Goal: Book appointment/travel/reservation

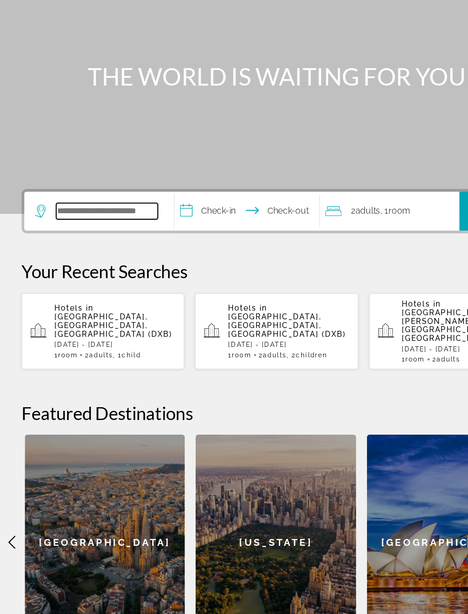
click at [92, 265] on input "Search widget" at bounding box center [91, 272] width 86 height 14
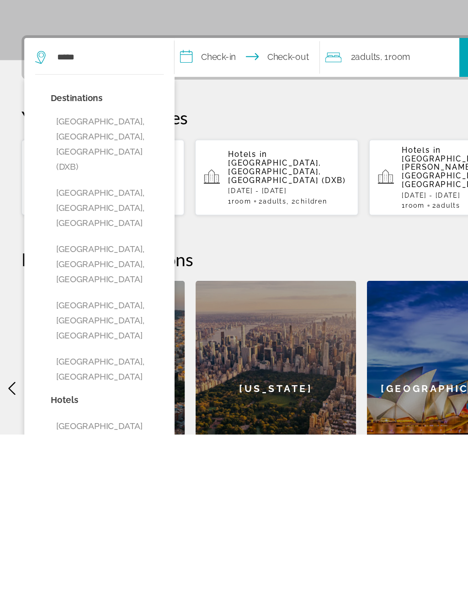
click at [116, 318] on button "[GEOGRAPHIC_DATA], [GEOGRAPHIC_DATA], [GEOGRAPHIC_DATA] (DXB)" at bounding box center [91, 346] width 96 height 56
type input "**********"
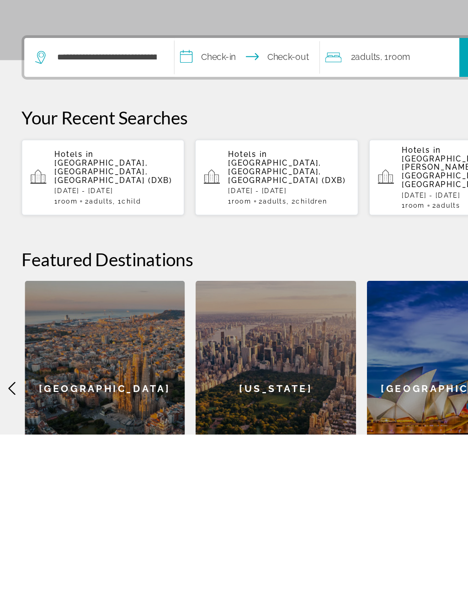
click at [194, 256] on input "**********" at bounding box center [211, 274] width 126 height 36
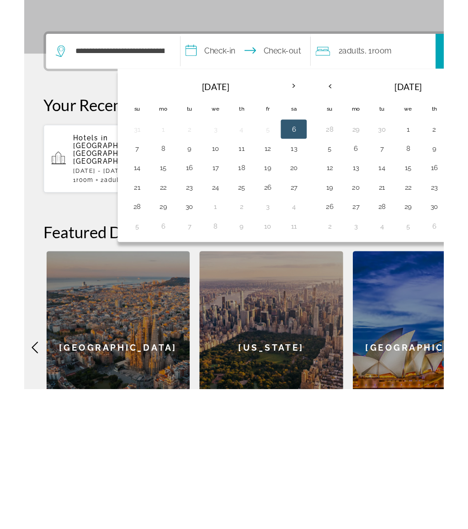
scroll to position [149, 0]
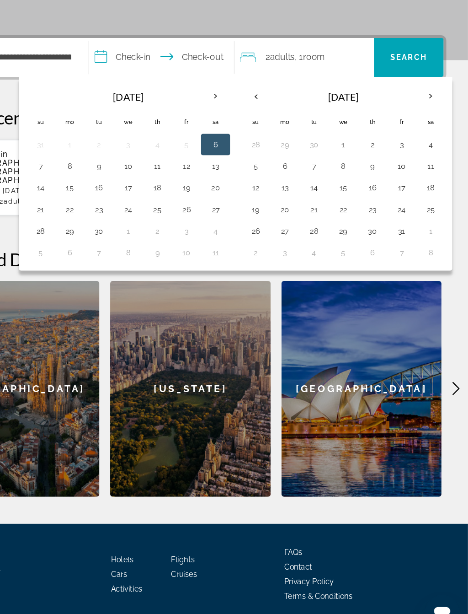
click at [425, 146] on th "Next month" at bounding box center [437, 156] width 25 height 20
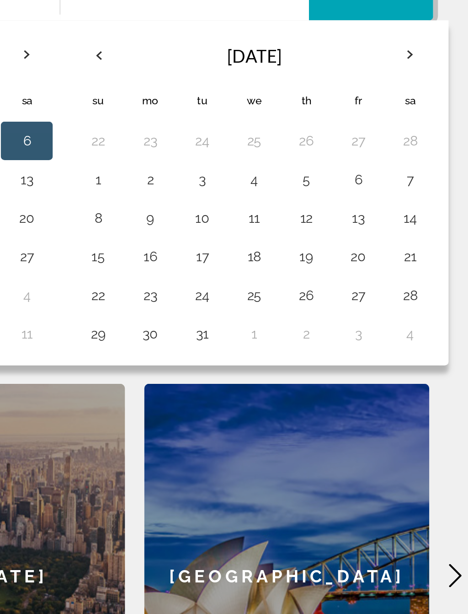
click at [430, 245] on button "21" at bounding box center [437, 251] width 15 height 13
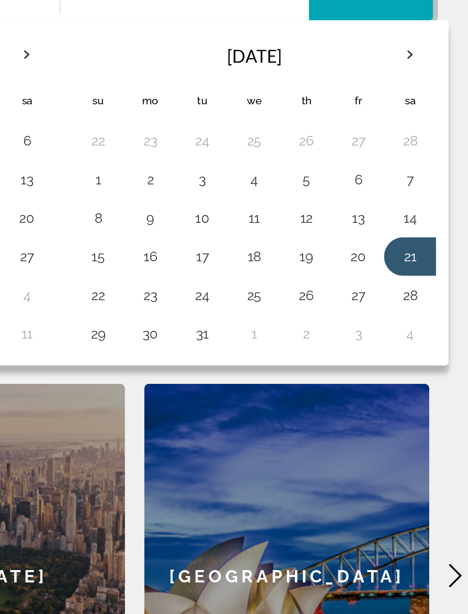
click at [281, 282] on button "29" at bounding box center [288, 288] width 15 height 13
type input "**********"
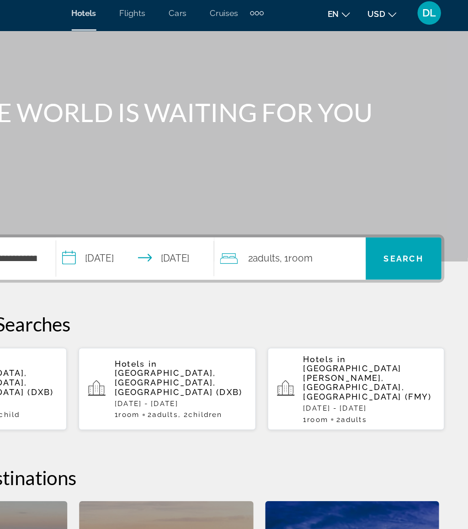
click at [329, 200] on span "Room" at bounding box center [338, 204] width 19 height 9
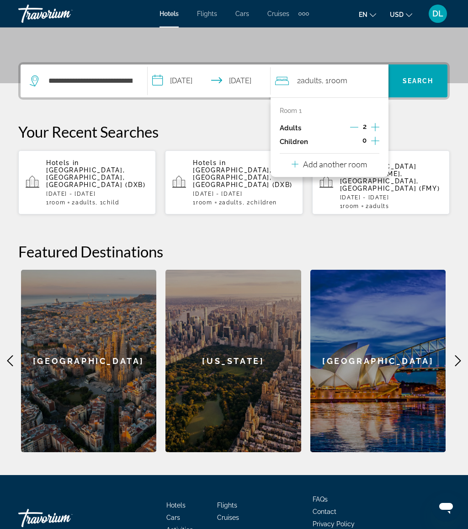
click at [377, 136] on icon "Increment children" at bounding box center [375, 140] width 8 height 11
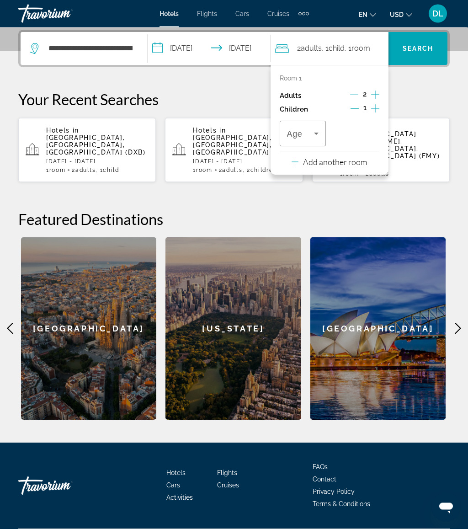
click at [373, 103] on icon "Increment children" at bounding box center [375, 108] width 8 height 11
click at [372, 136] on icon "Travelers: 2 adults, 2 children" at bounding box center [370, 133] width 11 height 11
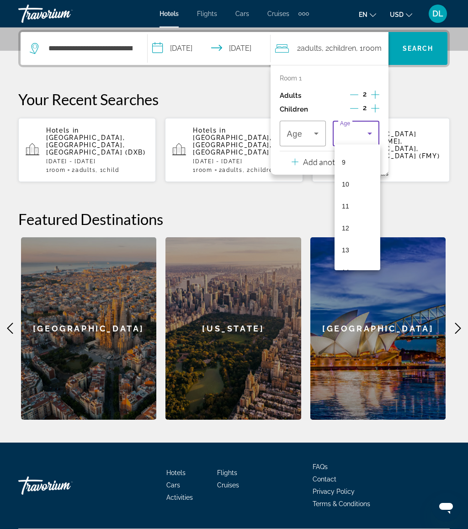
scroll to position [206, 0]
click at [355, 179] on mat-option "10" at bounding box center [358, 172] width 46 height 22
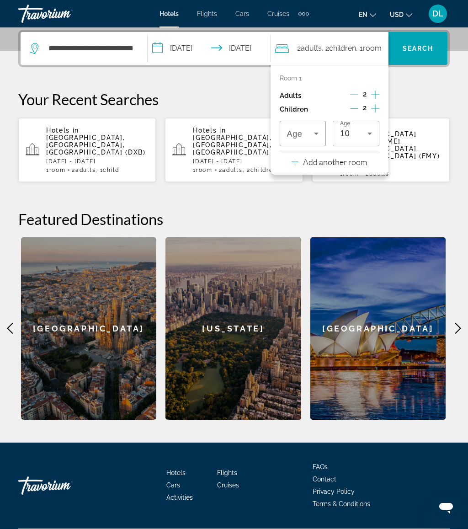
click at [311, 128] on span "Travelers: 2 adults, 2 children" at bounding box center [300, 133] width 27 height 11
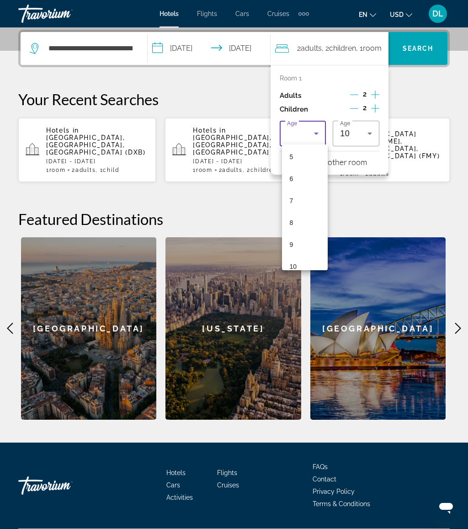
scroll to position [238, 0]
click at [301, 185] on mat-option "12" at bounding box center [305, 184] width 46 height 22
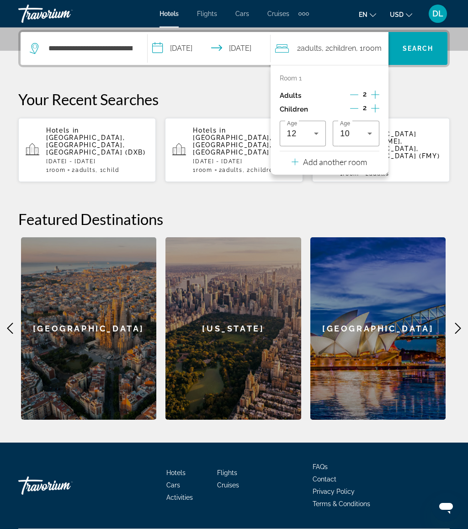
click at [435, 39] on span "Search widget" at bounding box center [418, 49] width 59 height 22
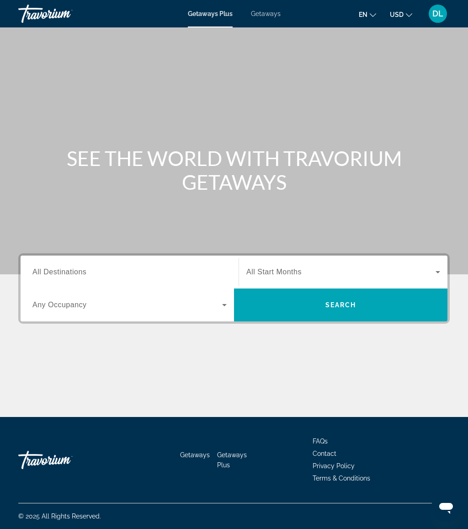
click at [127, 268] on input "Destination All Destinations" at bounding box center [129, 272] width 194 height 11
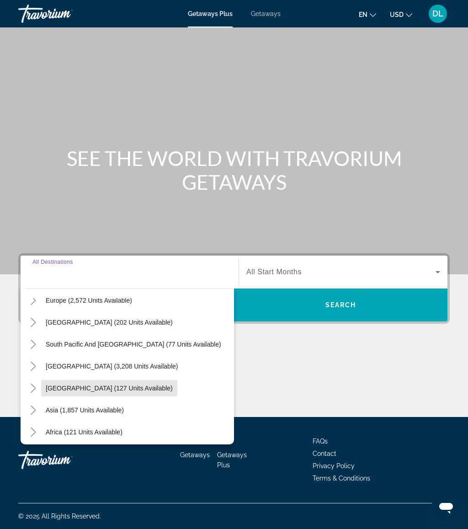
scroll to position [148, 0]
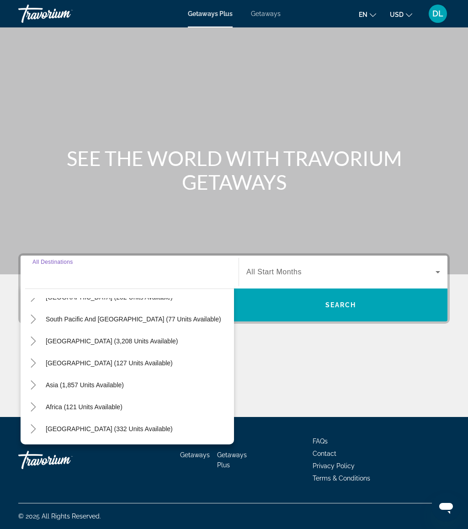
click at [41, 382] on mat-icon "Toggle Asia (1,857 units available)" at bounding box center [33, 385] width 16 height 16
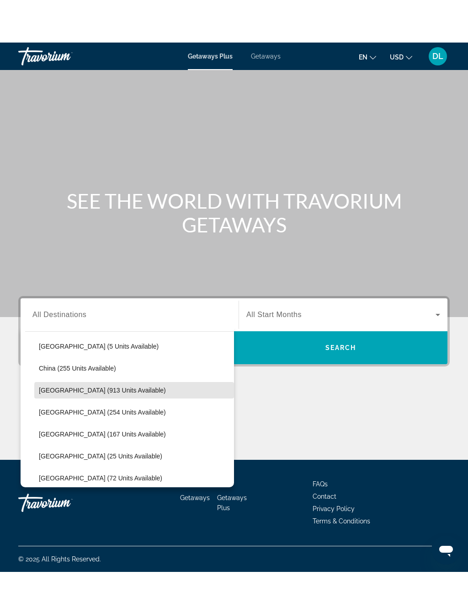
scroll to position [282, 0]
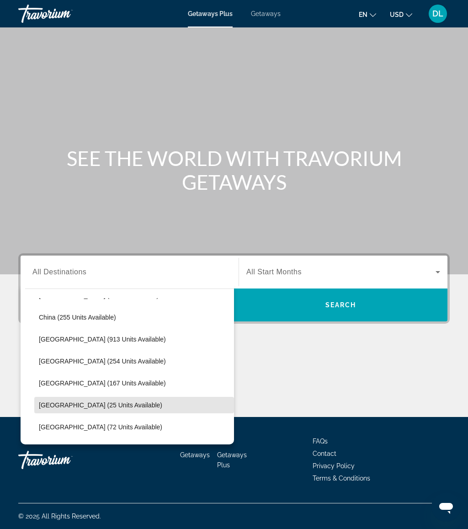
click at [119, 405] on span "Maldives (25 units available)" at bounding box center [101, 405] width 124 height 7
type input "**********"
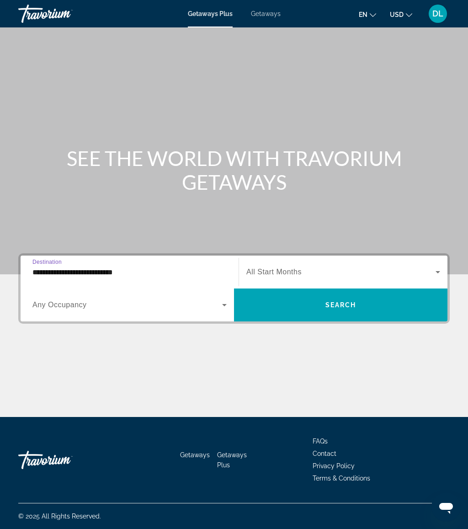
click at [215, 302] on span "Search widget" at bounding box center [127, 305] width 190 height 11
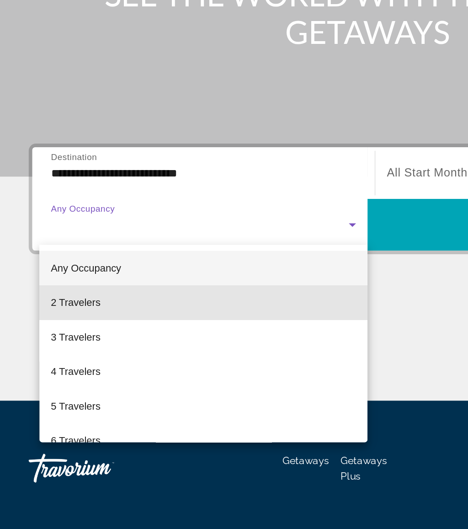
click at [78, 344] on mat-option "2 Travelers" at bounding box center [129, 355] width 209 height 22
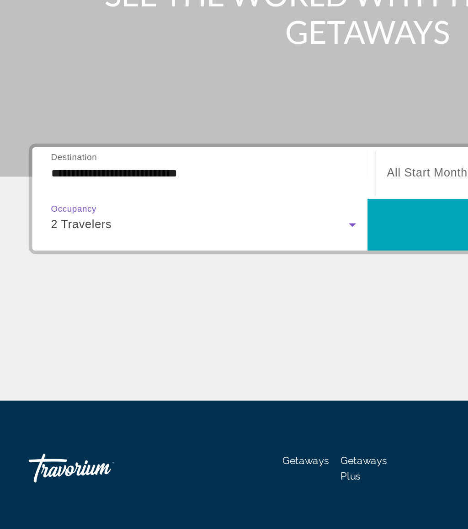
click at [274, 294] on span "Search widget" at bounding box center [341, 305] width 214 height 22
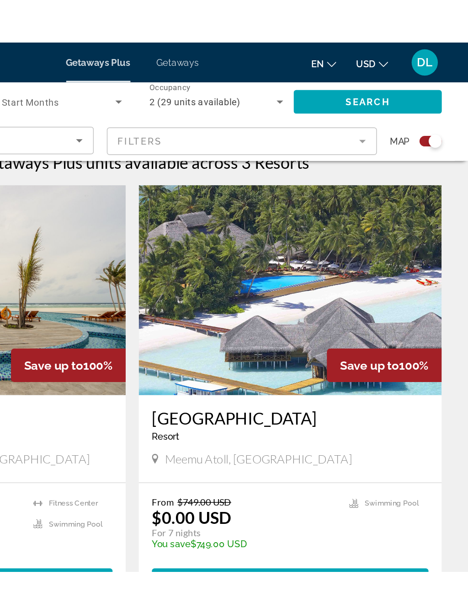
scroll to position [298, 0]
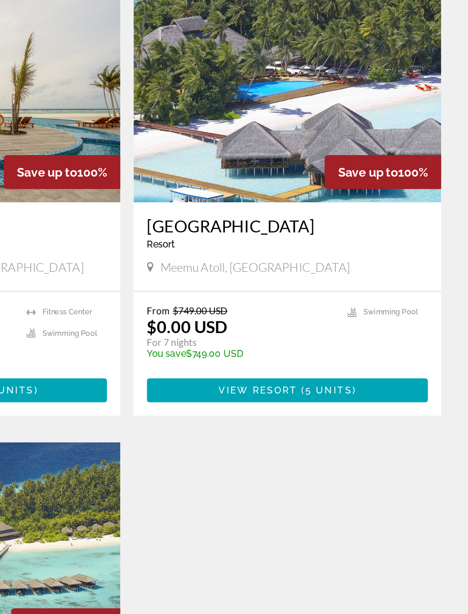
click at [255, 364] on span "Main content" at bounding box center [344, 375] width 193 height 22
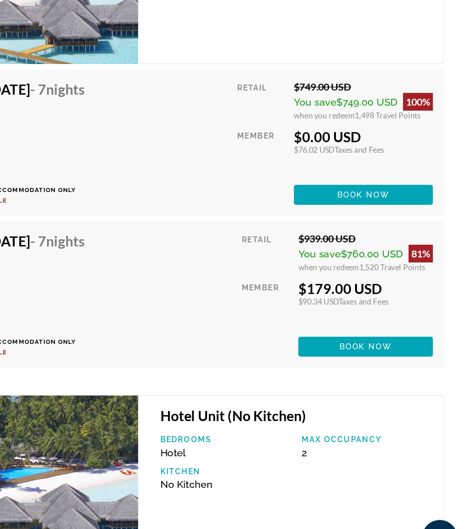
scroll to position [2224, 0]
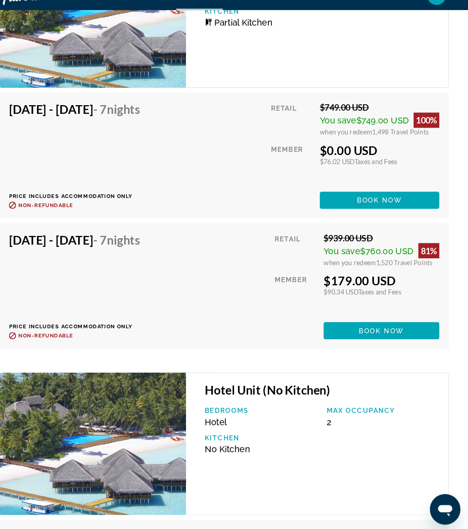
click at [375, 207] on span "Book now" at bounding box center [383, 210] width 43 height 7
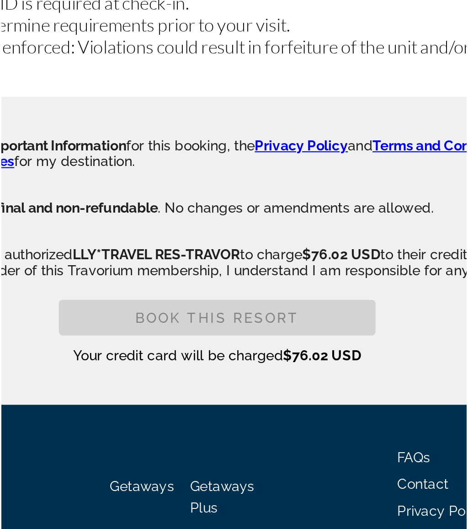
scroll to position [1991, 0]
